Goal: Task Accomplishment & Management: Manage account settings

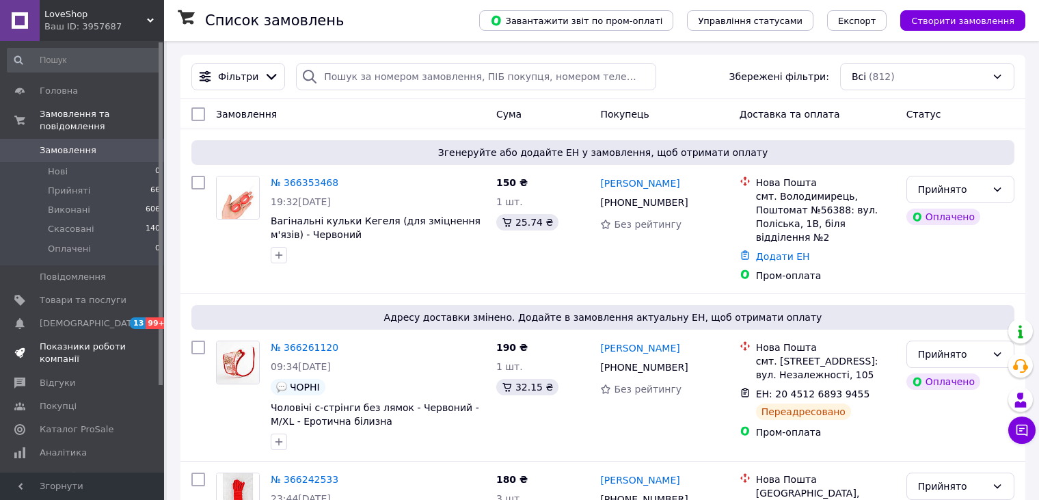
click at [65, 340] on span "Показники роботи компанії" at bounding box center [83, 352] width 87 height 25
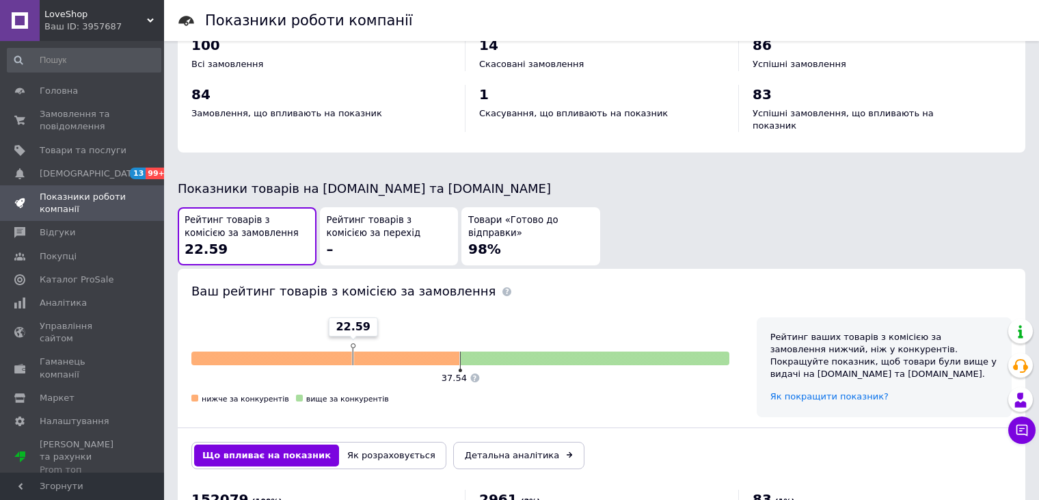
scroll to position [342, 0]
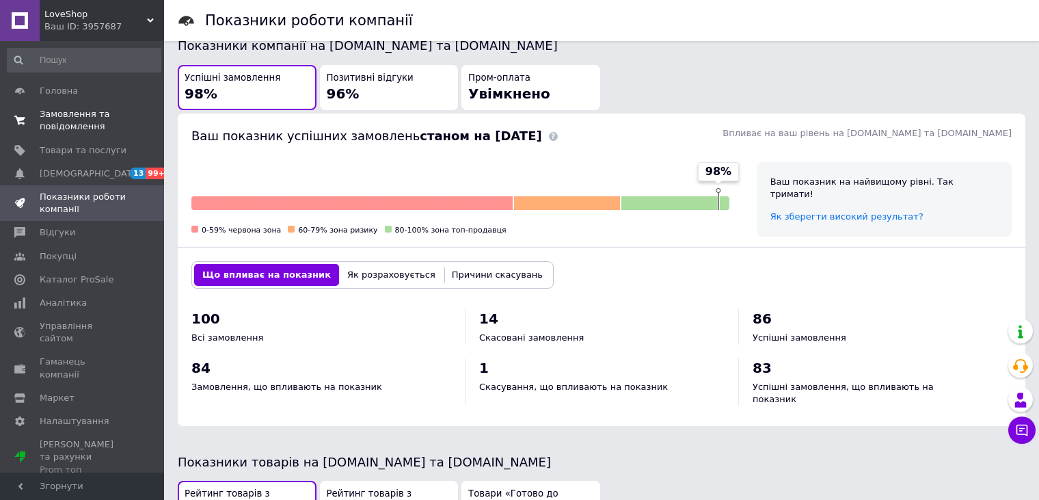
click at [95, 119] on span "Замовлення та повідомлення" at bounding box center [83, 120] width 87 height 25
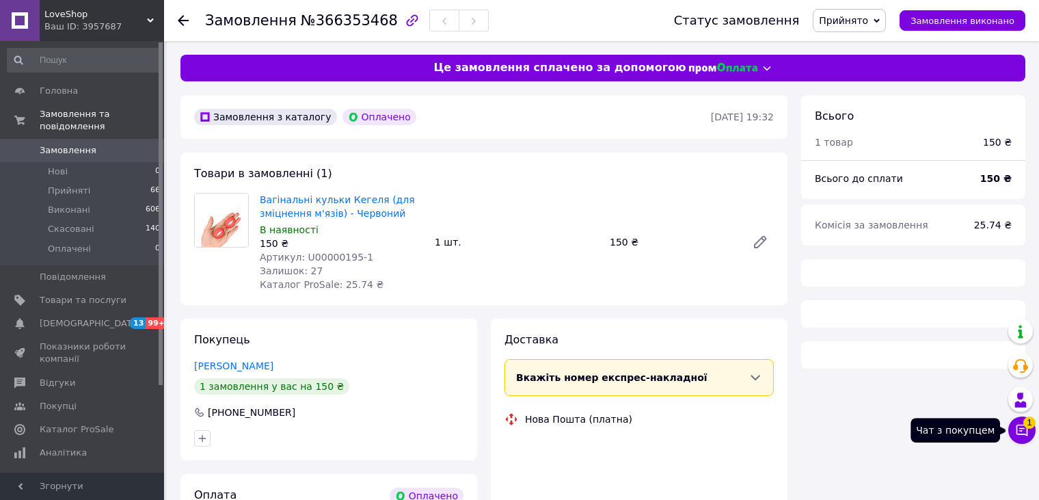
click at [1024, 429] on icon at bounding box center [1022, 430] width 14 height 14
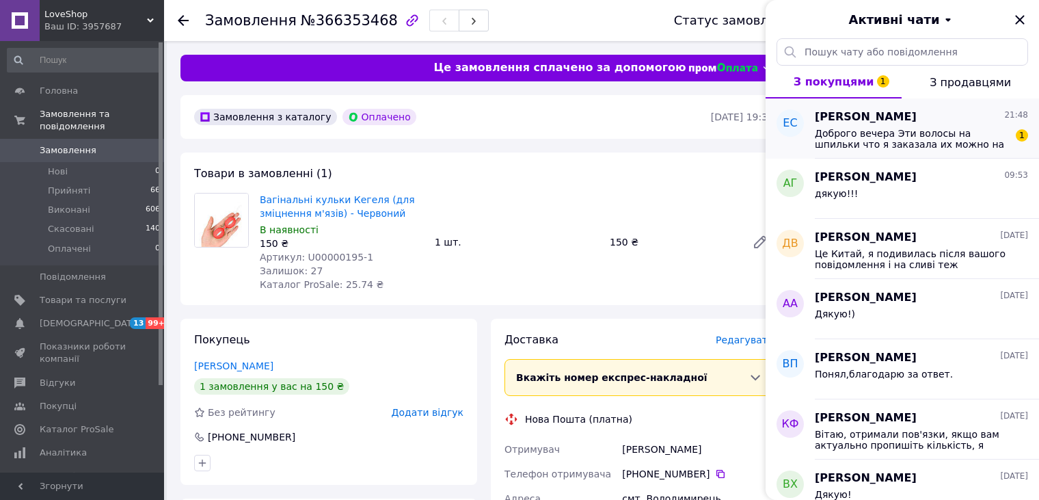
click at [863, 139] on span "Доброго вечера Эти волосы на шпильки что я заказала их можно на кручивать и выр…" at bounding box center [912, 139] width 194 height 22
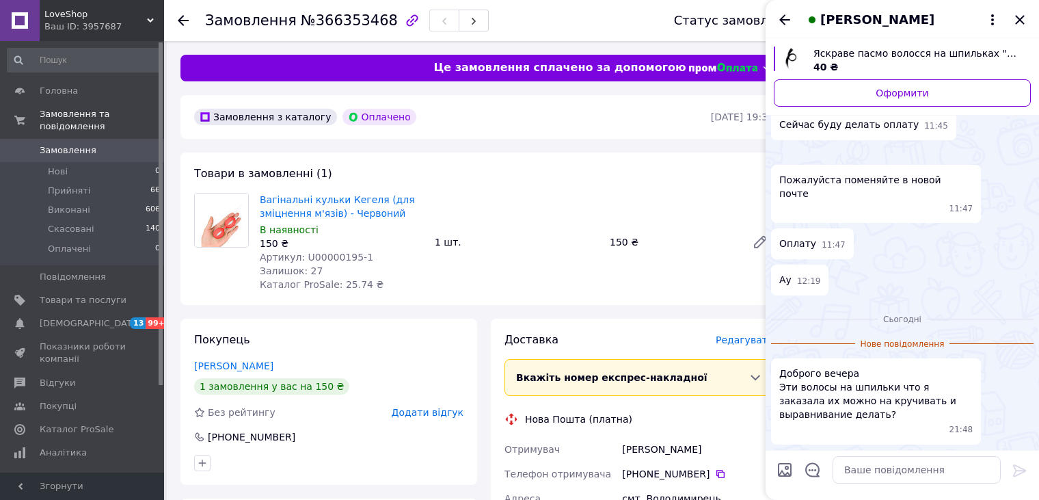
scroll to position [588, 0]
click at [888, 474] on textarea at bounding box center [916, 469] width 168 height 27
type textarea "Вітаю, так, це термоволокно"
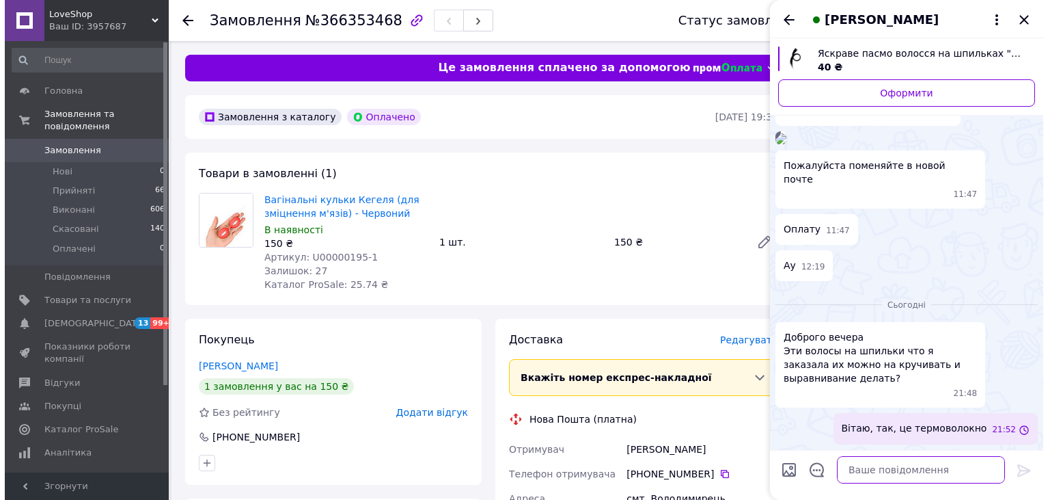
scroll to position [601, 0]
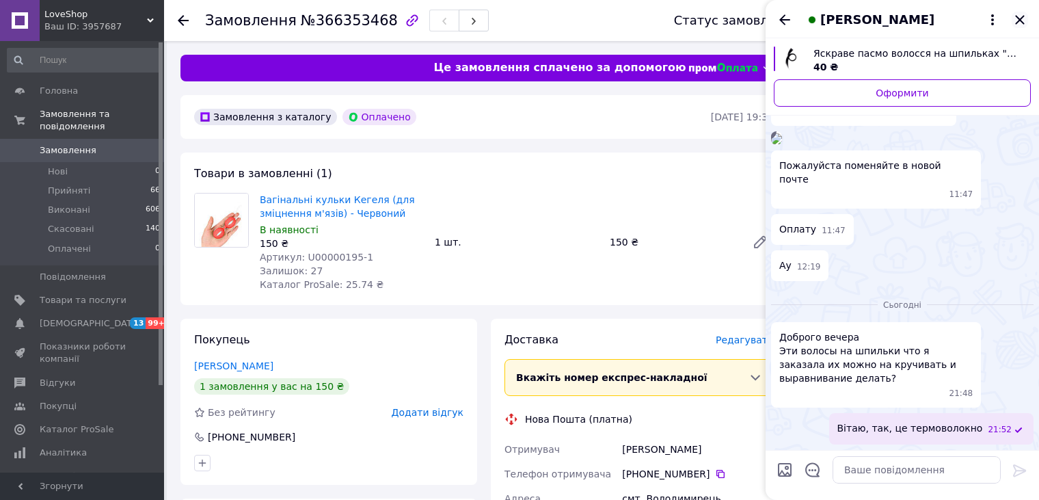
click at [1022, 19] on icon "Закрити" at bounding box center [1019, 20] width 16 height 16
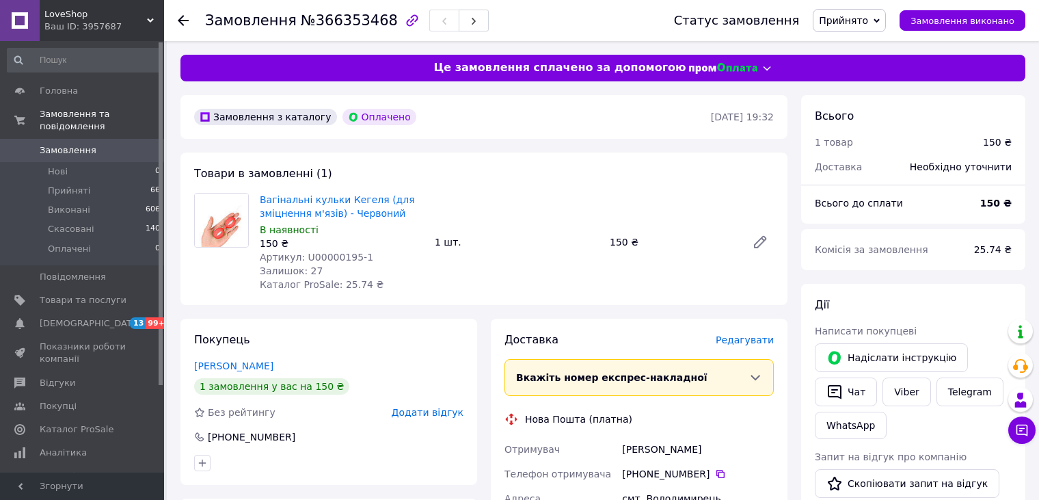
click at [740, 334] on span "Редагувати" at bounding box center [745, 339] width 58 height 11
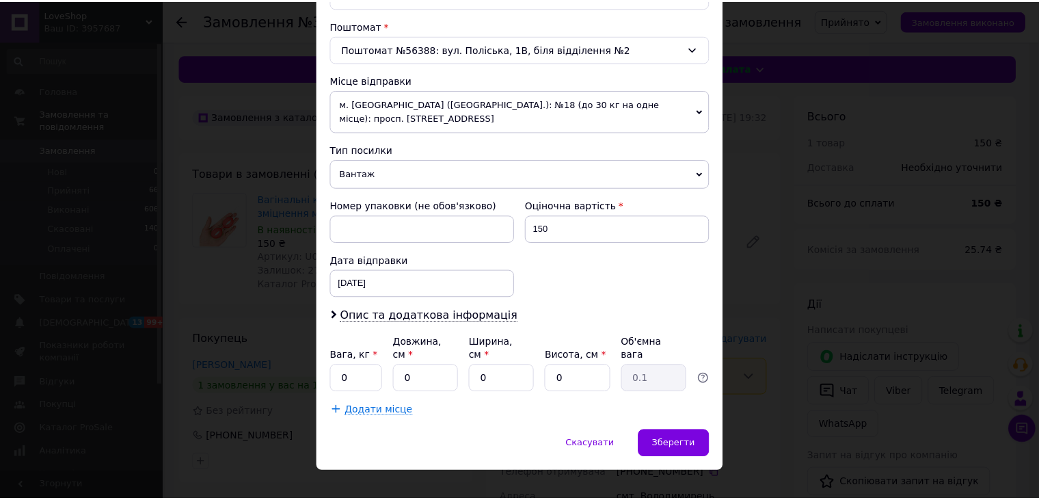
scroll to position [418, 0]
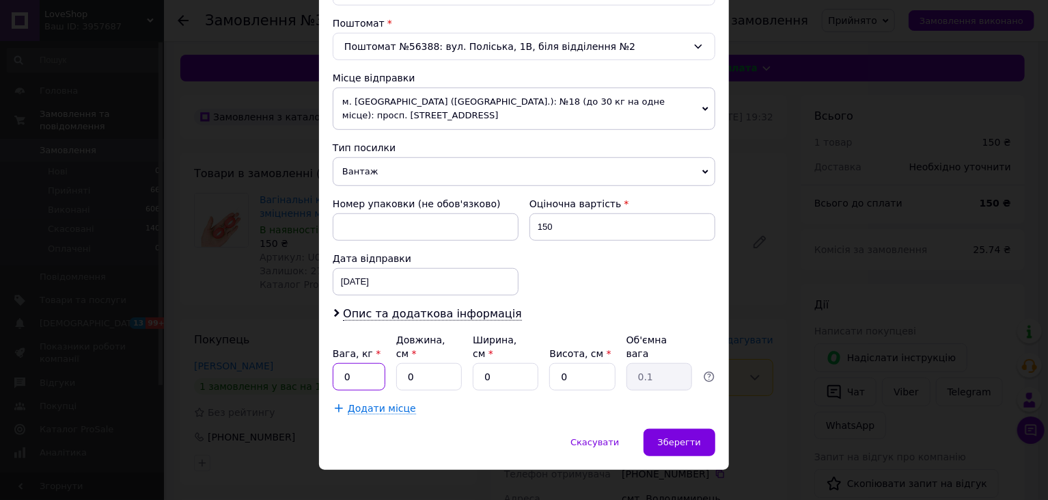
drag, startPoint x: 364, startPoint y: 361, endPoint x: 344, endPoint y: 357, distance: 20.1
click at [364, 363] on input "0" at bounding box center [359, 376] width 53 height 27
type input "0.5"
drag, startPoint x: 414, startPoint y: 365, endPoint x: 400, endPoint y: 362, distance: 14.8
click at [400, 363] on input "0" at bounding box center [429, 376] width 66 height 27
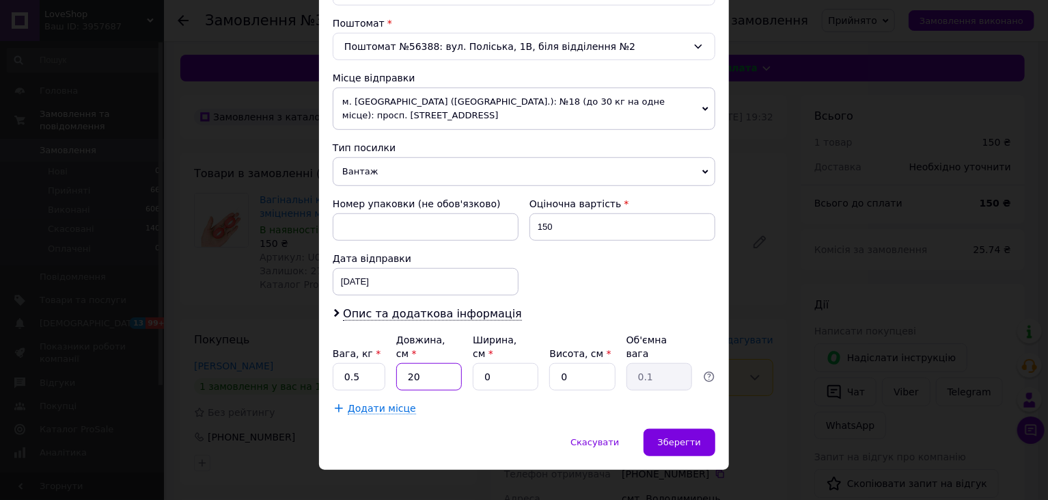
type input "20"
drag, startPoint x: 486, startPoint y: 358, endPoint x: 465, endPoint y: 360, distance: 20.6
click at [465, 360] on div "Вага, кг * 0.5 Довжина, см * 20 Ширина, см * 0 Висота, см * 0 Об'ємна вага 0.1" at bounding box center [524, 361] width 383 height 57
type input "25"
drag, startPoint x: 571, startPoint y: 359, endPoint x: 536, endPoint y: 358, distance: 34.9
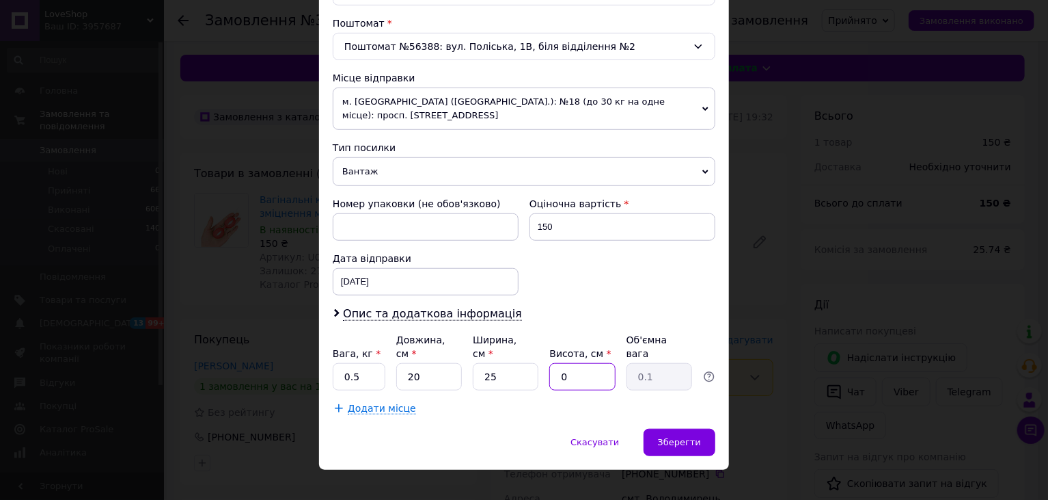
click at [536, 358] on div "Вага, кг * 0.5 Довжина, см * 20 Ширина, см * 25 Висота, см * 0 Об'ємна вага 0.1" at bounding box center [524, 361] width 383 height 57
type input "4"
type input "0.5"
type input "4"
click at [709, 435] on div "Зберегти" at bounding box center [680, 441] width 72 height 27
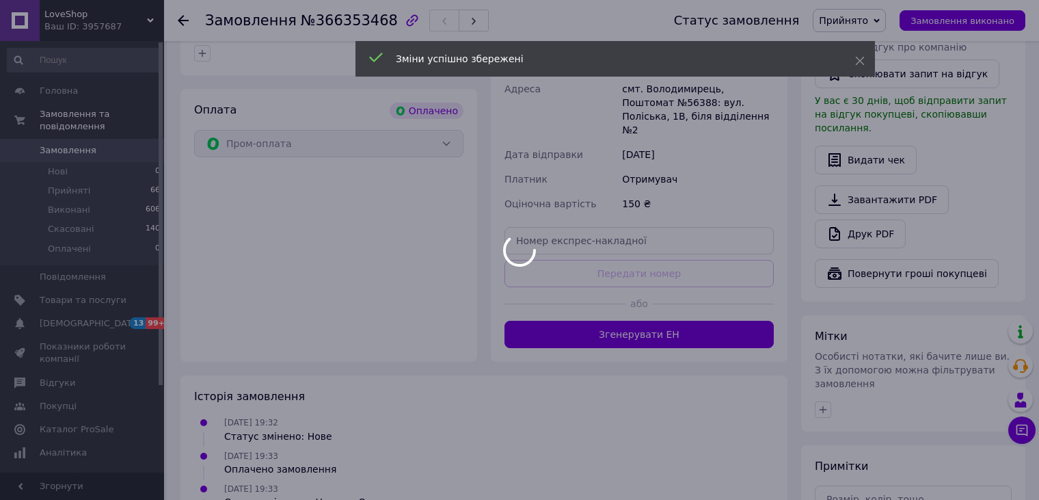
scroll to position [410, 0]
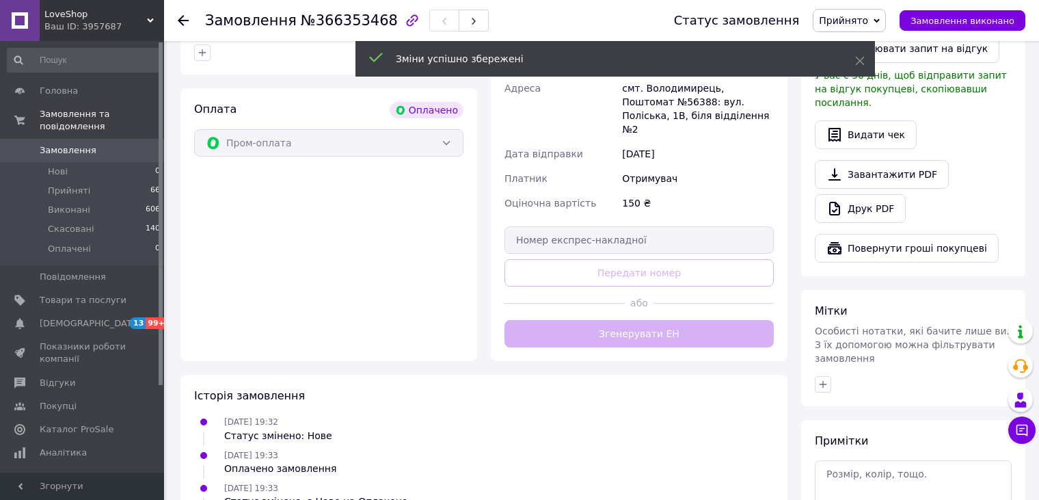
click at [634, 321] on div "Доставка [PERSON_NAME] Вкажіть номер експрес-накладної Обов'язково введіть номе…" at bounding box center [638, 134] width 269 height 425
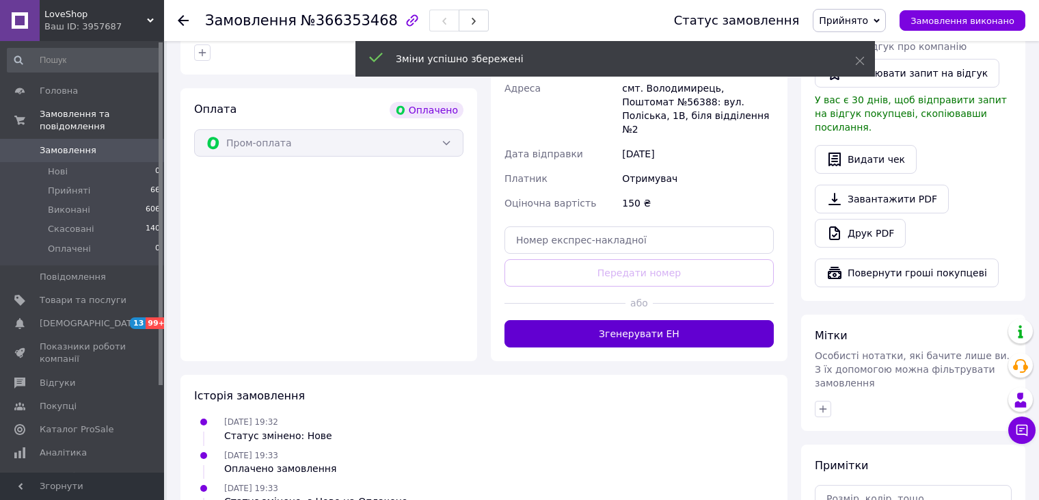
click at [637, 320] on button "Згенерувати ЕН" at bounding box center [638, 333] width 269 height 27
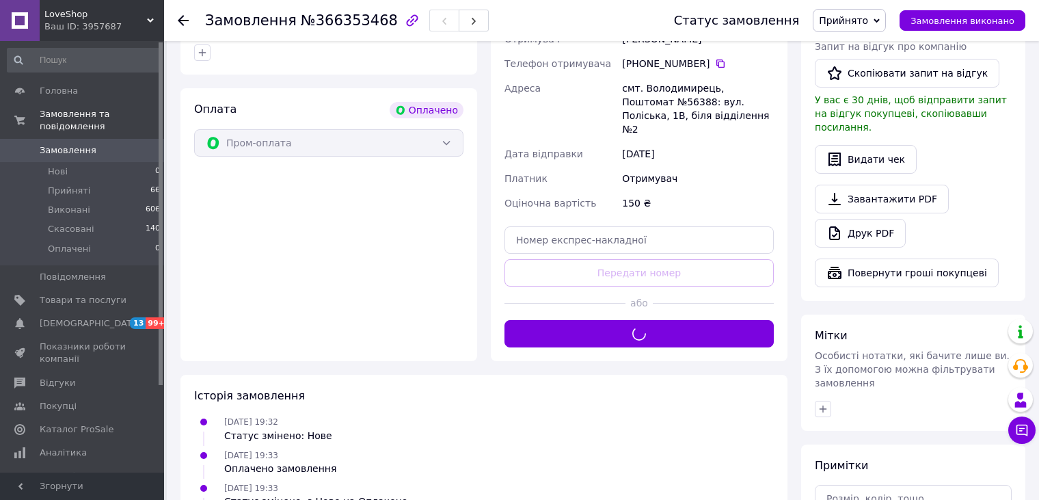
scroll to position [137, 0]
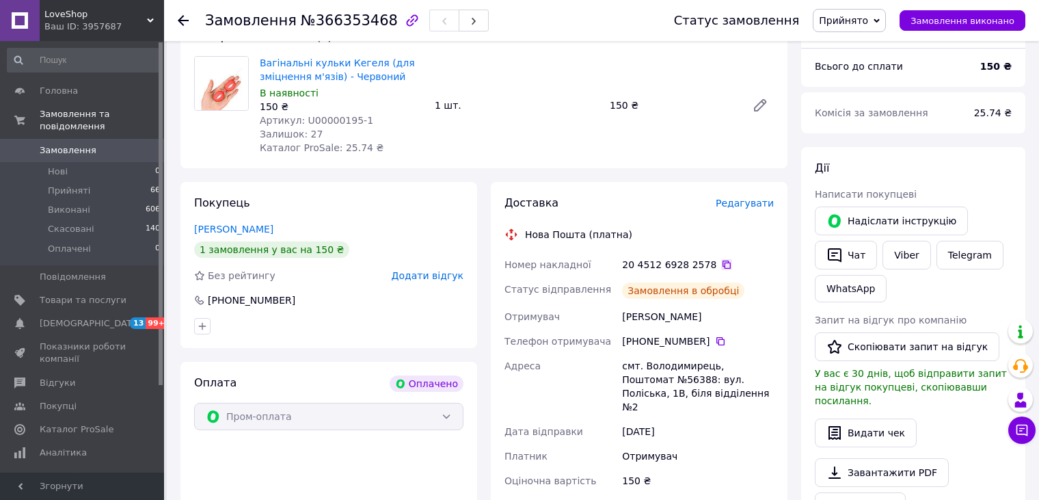
click at [721, 262] on icon at bounding box center [726, 264] width 11 height 11
drag, startPoint x: 354, startPoint y: 119, endPoint x: 308, endPoint y: 118, distance: 46.5
click at [308, 118] on div "Артикул: U00000195-1" at bounding box center [342, 120] width 164 height 14
copy span "00000195-1"
